Goal: Find specific page/section: Find specific page/section

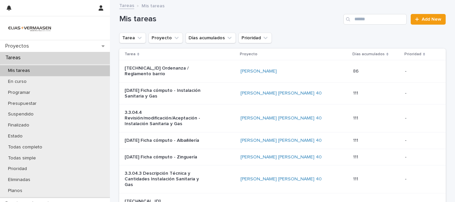
click at [47, 69] on div "Mis tareas" at bounding box center [55, 70] width 110 height 11
click at [174, 38] on icon "Proyecto" at bounding box center [176, 38] width 7 height 7
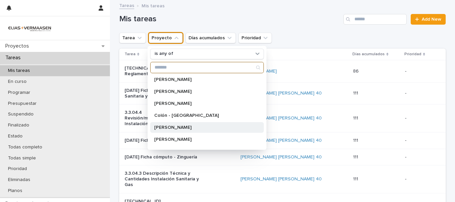
scroll to position [100, 0]
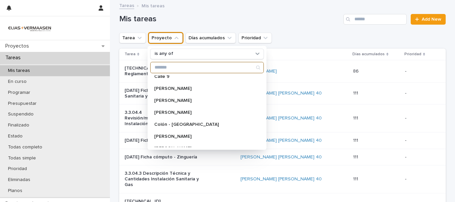
drag, startPoint x: 178, startPoint y: 105, endPoint x: 157, endPoint y: 70, distance: 41.2
click at [157, 70] on input "Search" at bounding box center [206, 67] width 113 height 11
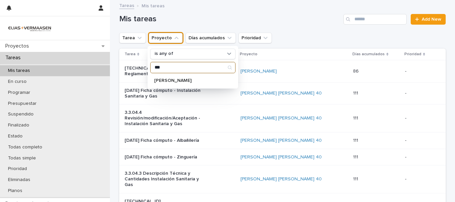
scroll to position [0, 0]
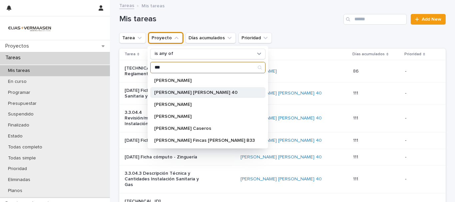
type input "***"
click at [171, 92] on p "[PERSON_NAME] [PERSON_NAME] 40" at bounding box center [204, 92] width 101 height 5
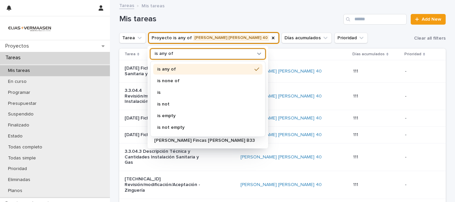
click at [257, 53] on icon at bounding box center [259, 54] width 4 height 2
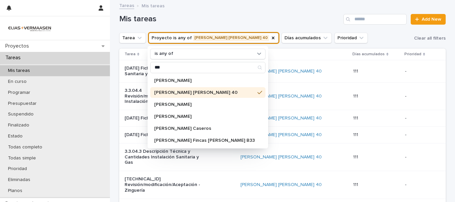
click at [193, 93] on p "[PERSON_NAME] [PERSON_NAME] 40" at bounding box center [204, 92] width 101 height 5
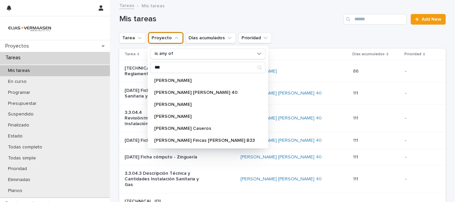
click at [270, 10] on div "Tareas Mis tareas" at bounding box center [282, 5] width 333 height 9
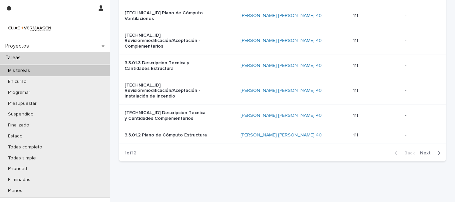
scroll to position [599, 0]
